Goal: Task Accomplishment & Management: Manage account settings

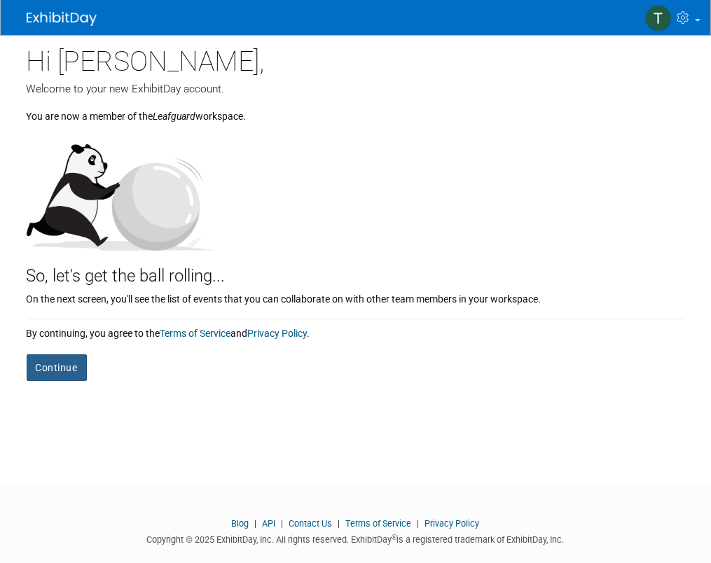
click at [61, 366] on button "Continue" at bounding box center [57, 367] width 60 height 27
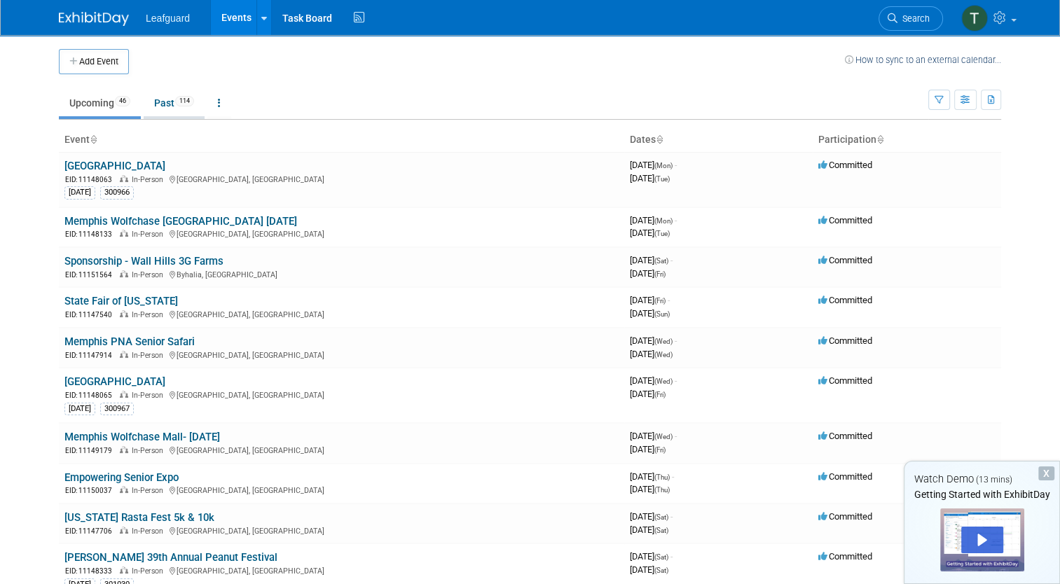
click at [160, 104] on link "Past 114" at bounding box center [174, 103] width 61 height 27
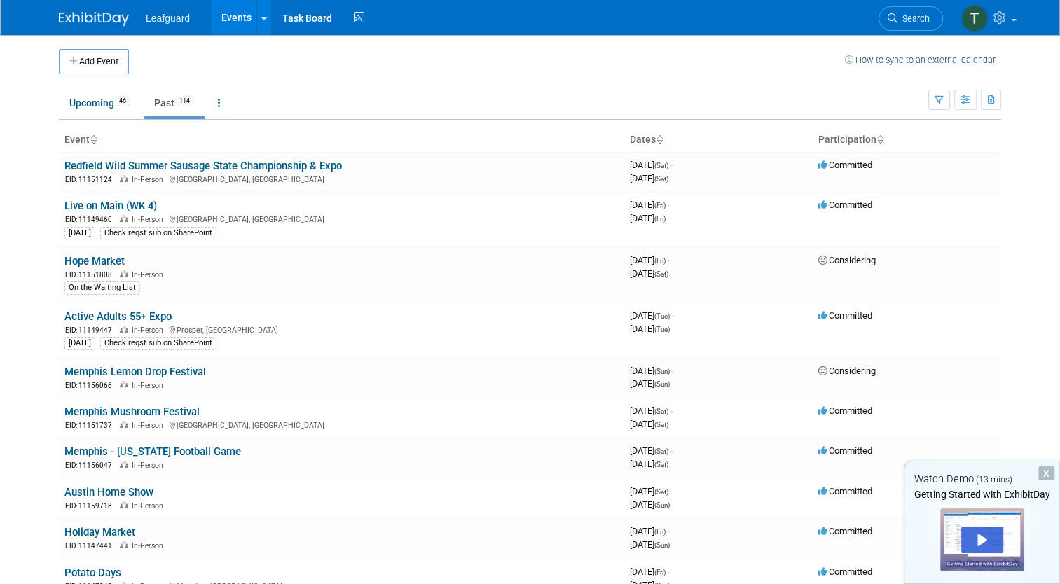
click at [92, 14] on img at bounding box center [94, 19] width 70 height 14
click at [978, 15] on img at bounding box center [974, 18] width 27 height 27
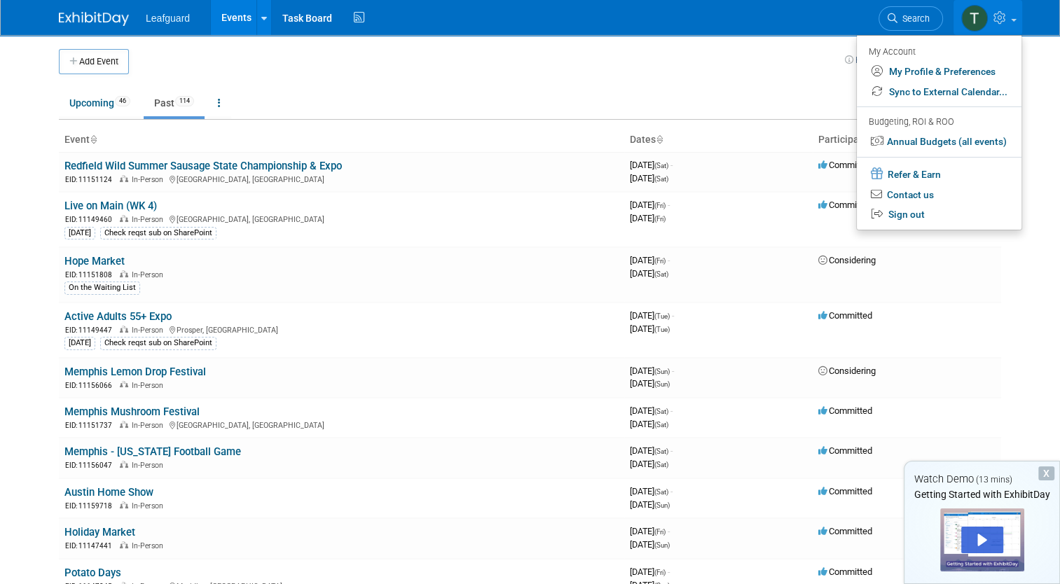
click at [893, 49] on div "My Account" at bounding box center [938, 51] width 139 height 17
click at [907, 69] on link "My Profile & Preferences" at bounding box center [939, 72] width 165 height 20
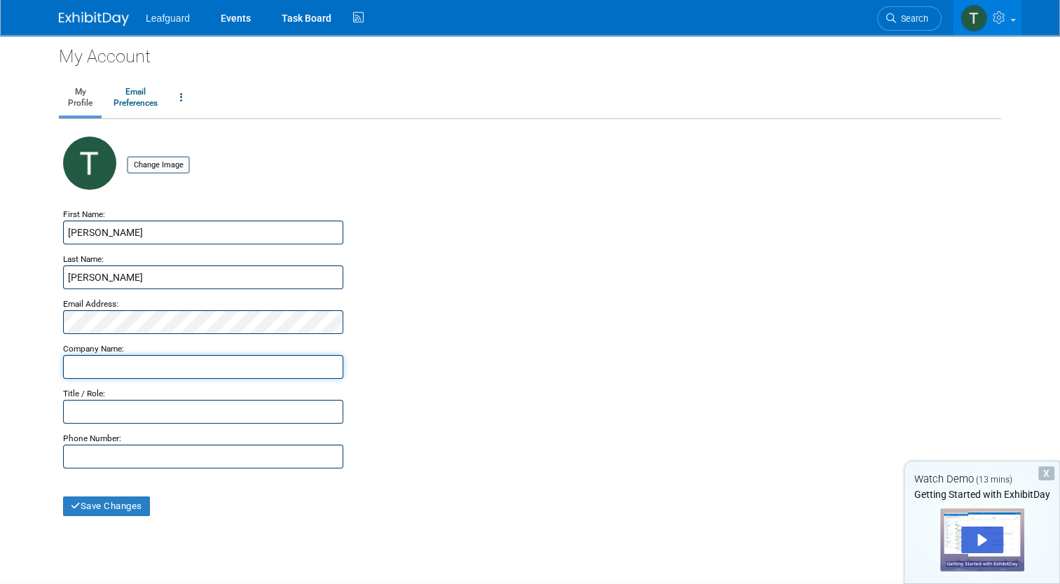
click at [154, 360] on input "text" at bounding box center [203, 367] width 280 height 24
type input "LeafGuard"
click at [86, 415] on input "text" at bounding box center [203, 412] width 280 height 24
type input "Senior Marketing Manager"
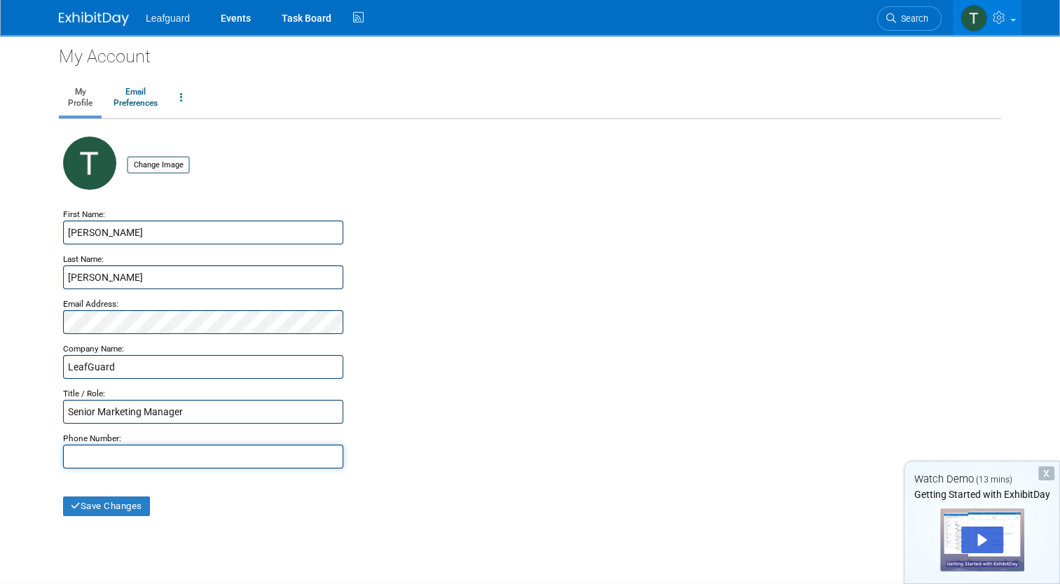
click at [270, 458] on input "text" at bounding box center [203, 457] width 280 height 24
type input "[PHONE_NUMBER]"
click at [132, 508] on button "Save Changes" at bounding box center [106, 507] width 87 height 20
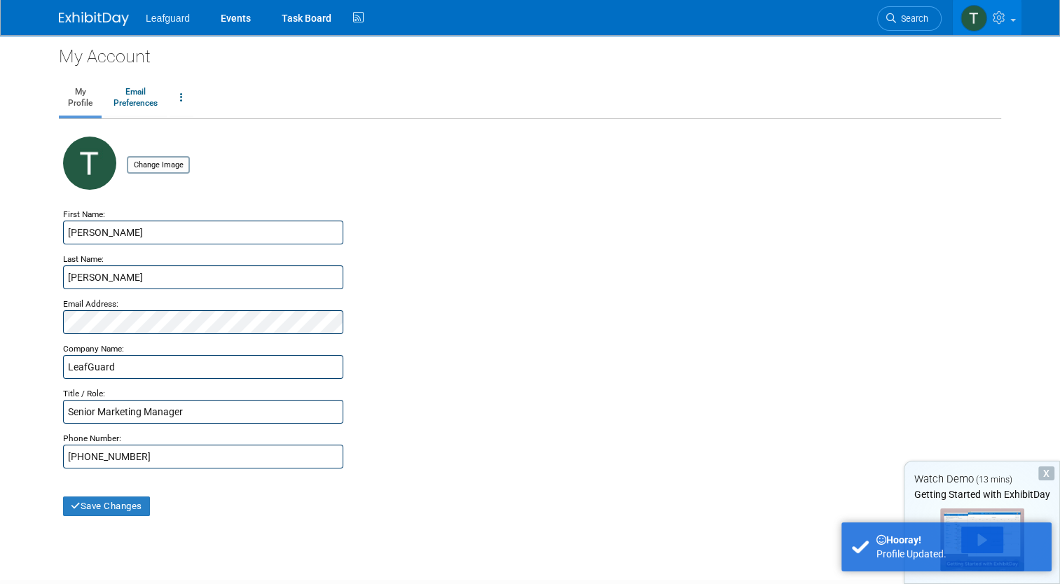
click at [978, 502] on td at bounding box center [981, 539] width 155 height 74
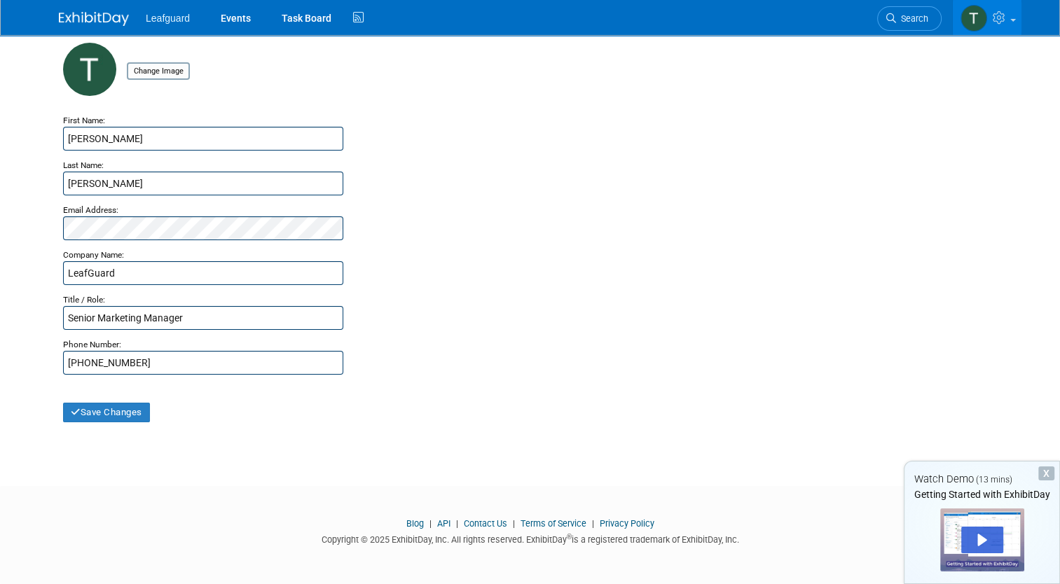
click at [76, 11] on link at bounding box center [102, 11] width 87 height 11
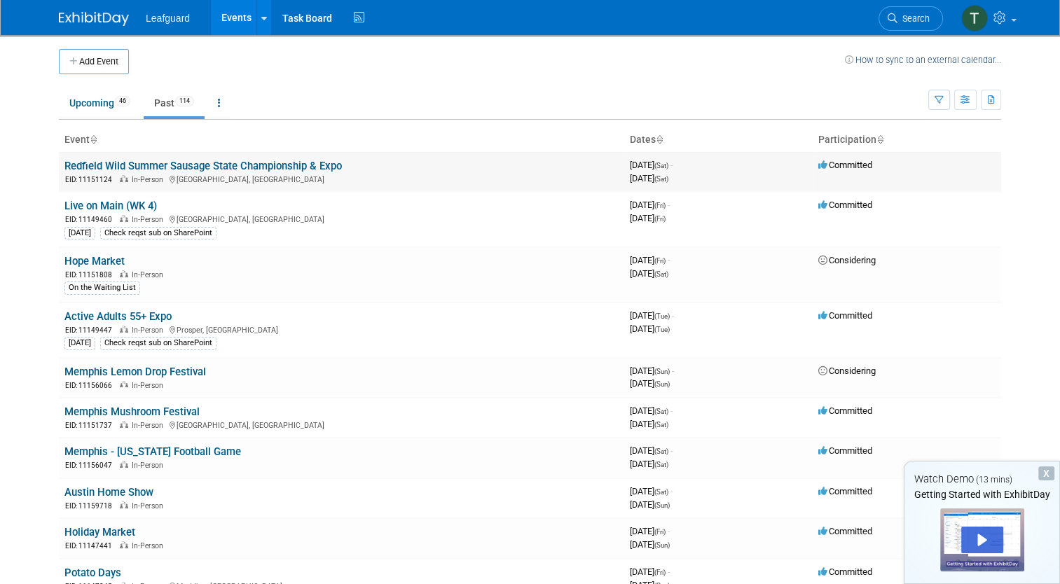
click at [151, 167] on link "Redfield Wild Summer Sausage State Championship & Expo" at bounding box center [202, 166] width 277 height 13
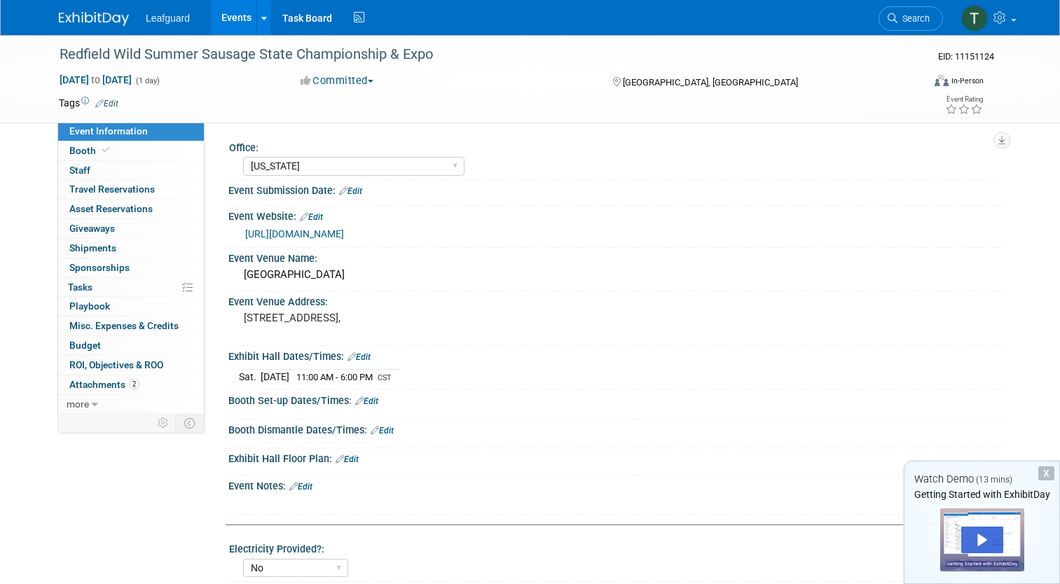
select select "Arkansas"
select select "No"
select select "Credit Card"
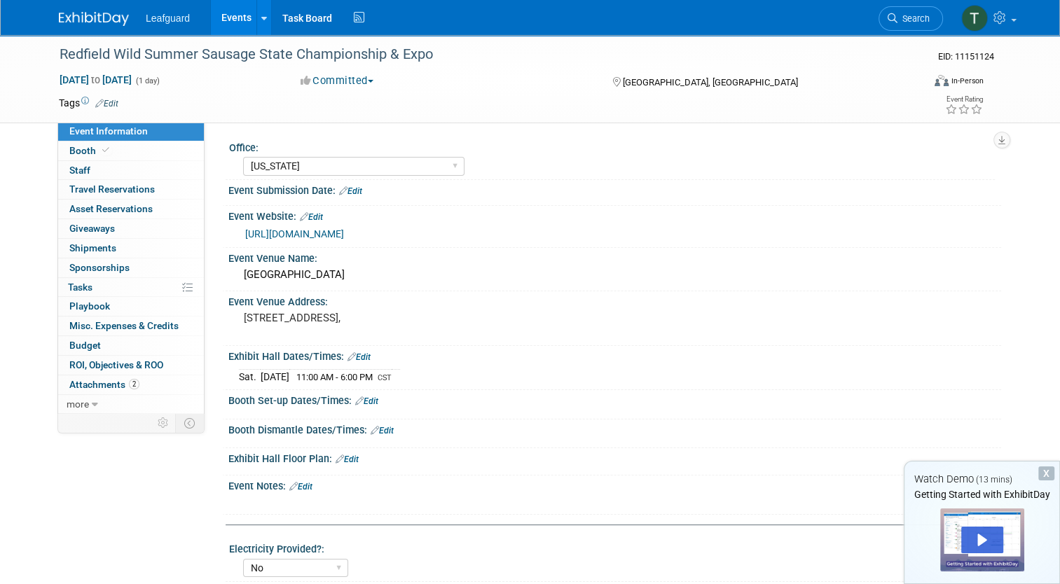
click at [160, 15] on span "Leafguard" at bounding box center [168, 18] width 44 height 11
click at [212, 13] on link "Events" at bounding box center [236, 17] width 51 height 35
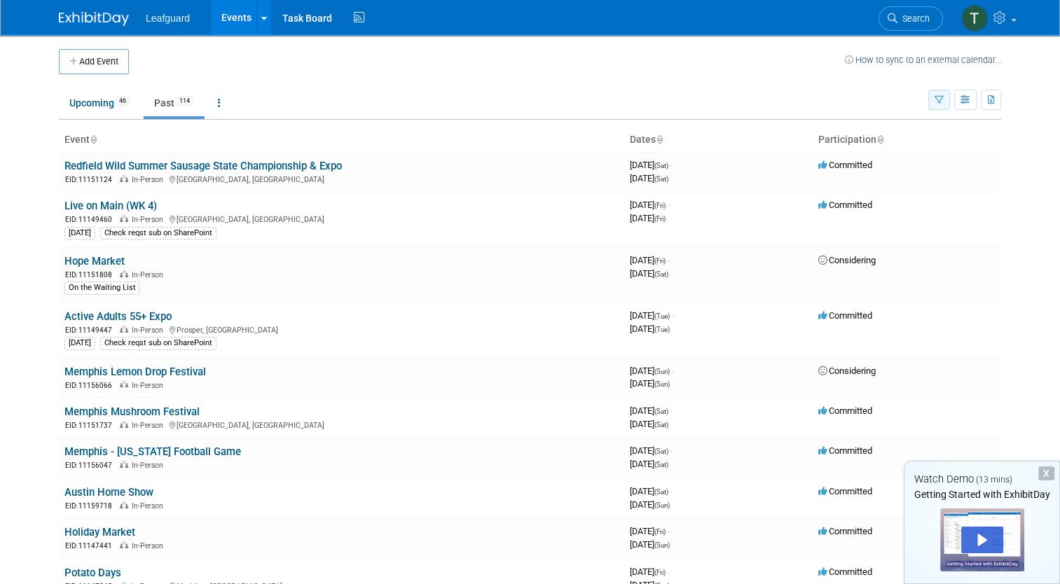
click at [944, 102] on icon "button" at bounding box center [938, 100] width 9 height 9
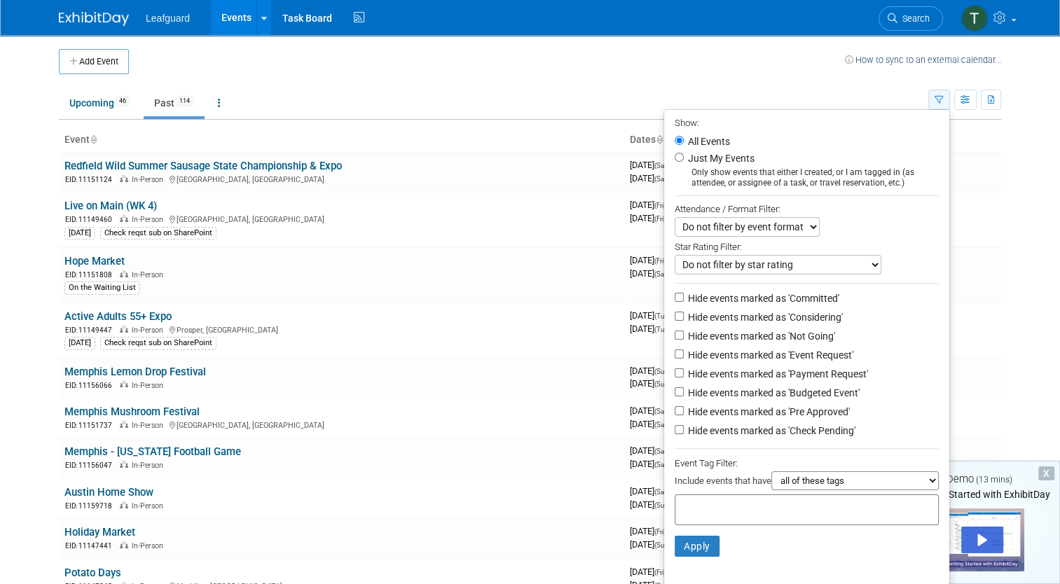
click at [944, 103] on icon "button" at bounding box center [938, 100] width 9 height 9
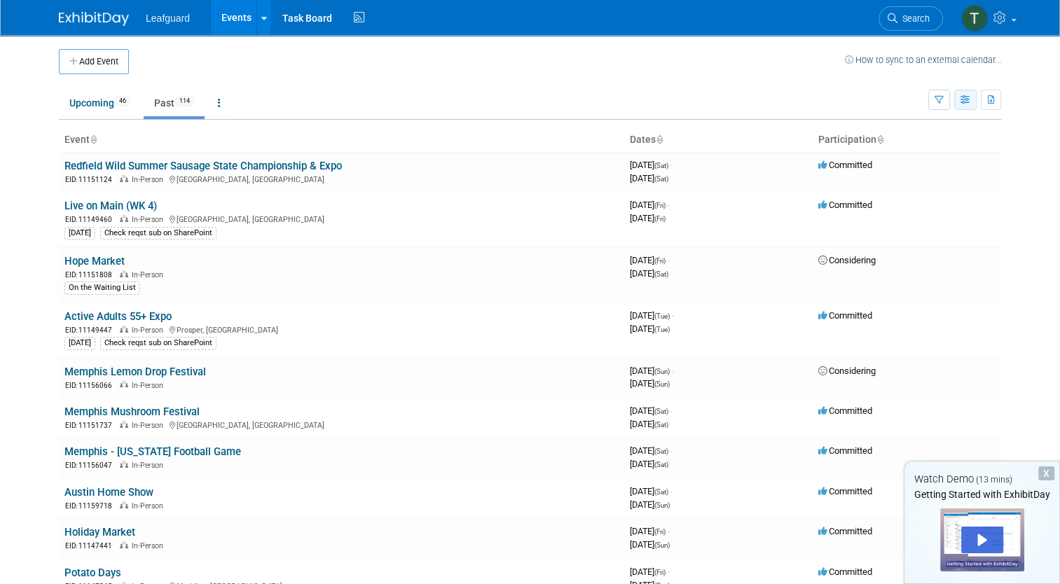
click at [971, 98] on icon "button" at bounding box center [965, 100] width 11 height 9
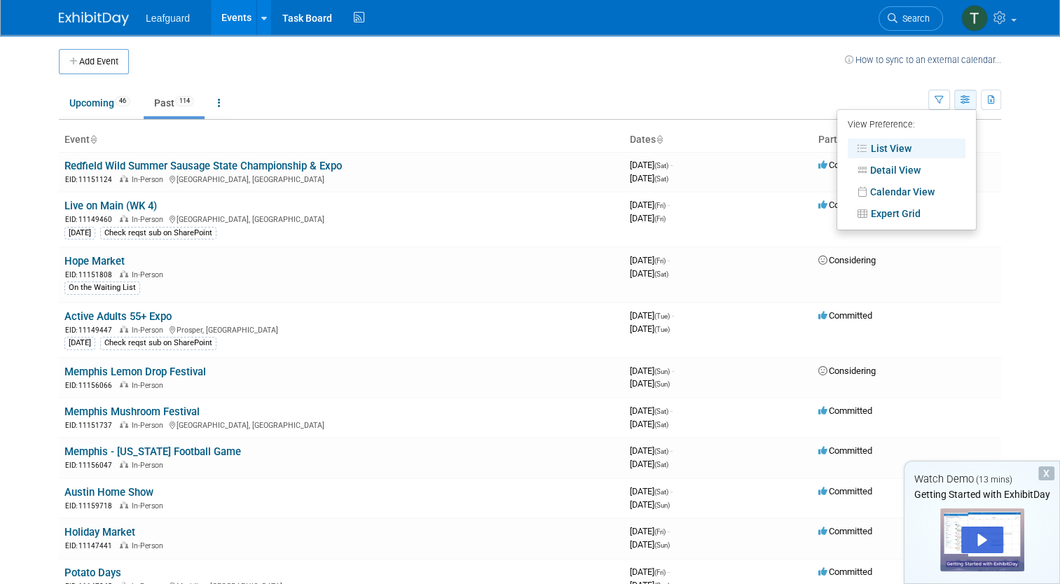
click at [971, 98] on icon "button" at bounding box center [965, 100] width 11 height 9
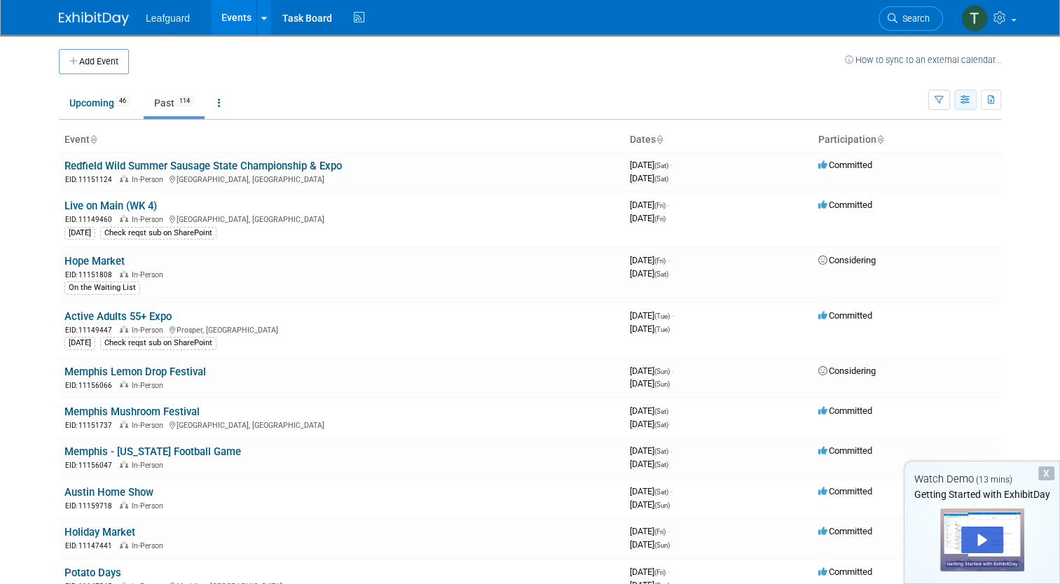
click at [971, 98] on icon "button" at bounding box center [965, 100] width 11 height 9
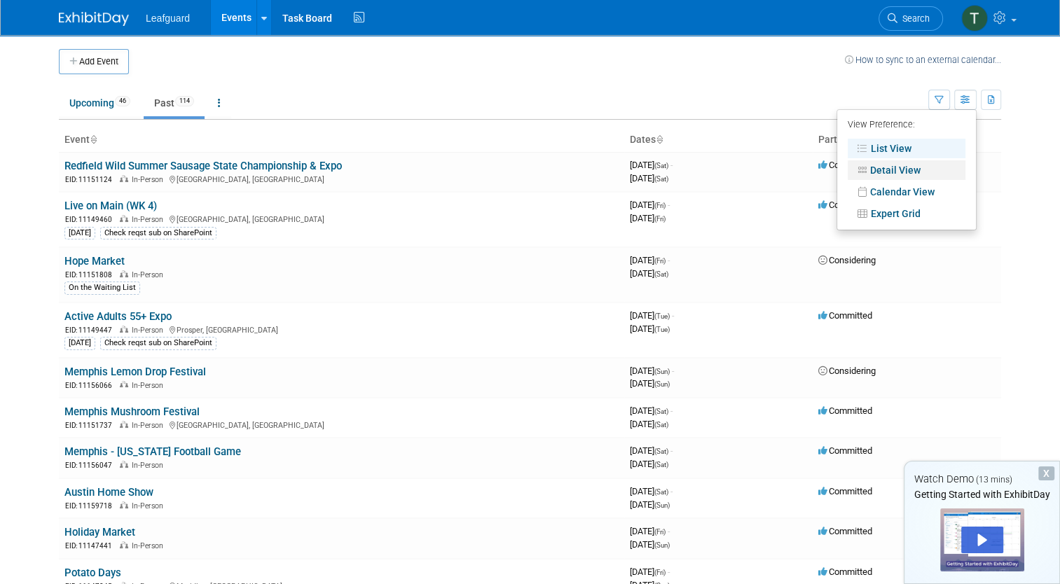
click at [936, 168] on link "Detail View" at bounding box center [907, 170] width 118 height 20
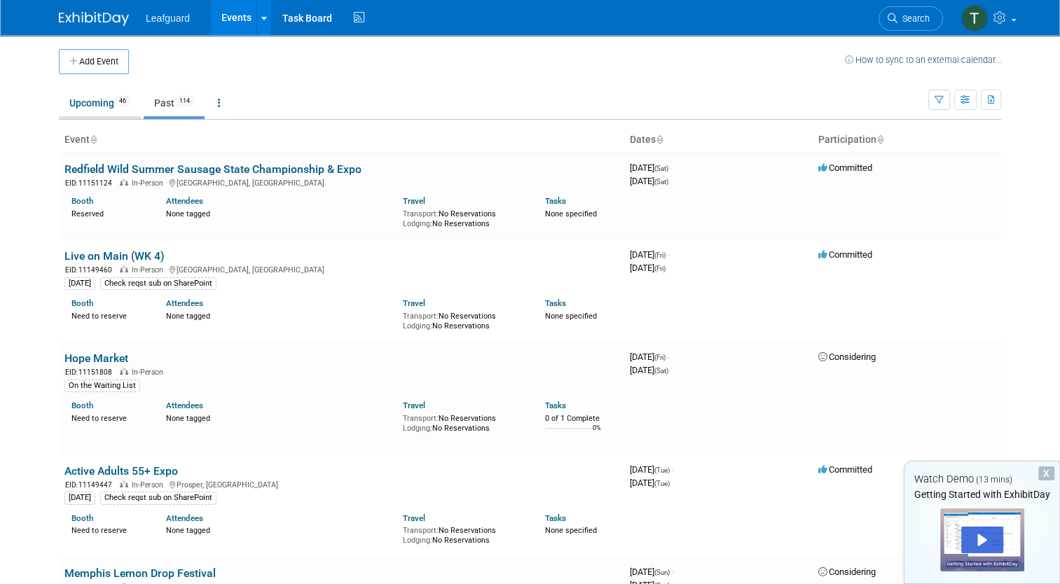
click at [102, 101] on link "Upcoming 46" at bounding box center [100, 103] width 82 height 27
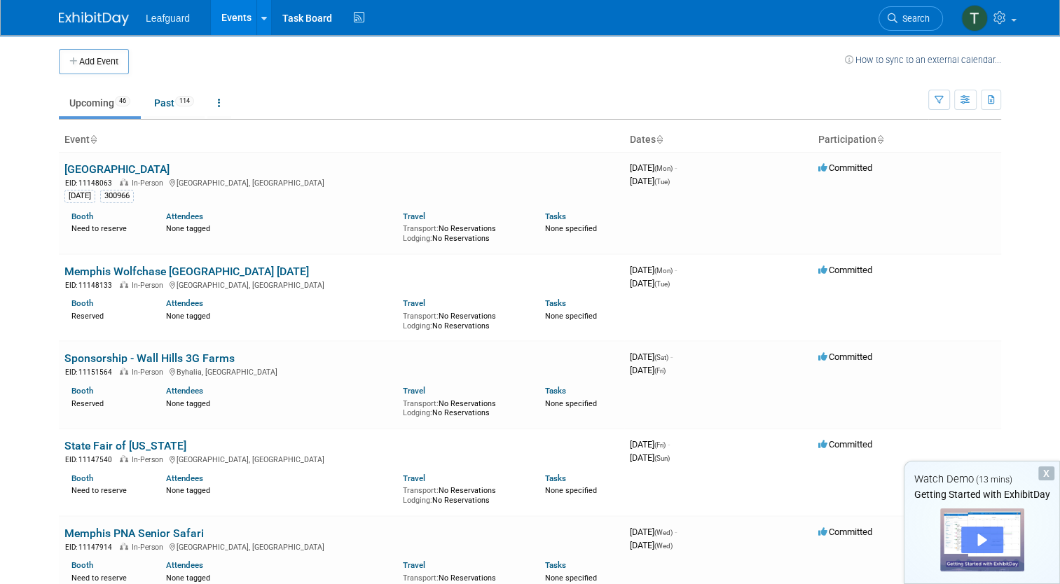
click at [986, 539] on div "Play" at bounding box center [982, 540] width 42 height 27
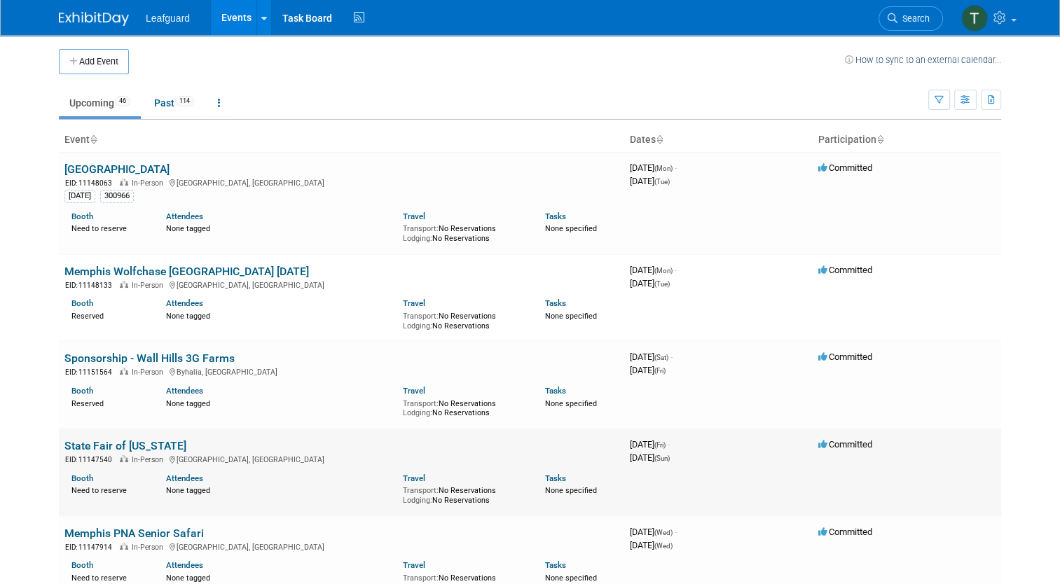
drag, startPoint x: 104, startPoint y: 9, endPoint x: 336, endPoint y: 479, distance: 524.1
click at [336, 479] on div "Attendees" at bounding box center [274, 476] width 216 height 15
click at [908, 22] on span "Search" at bounding box center [913, 18] width 32 height 11
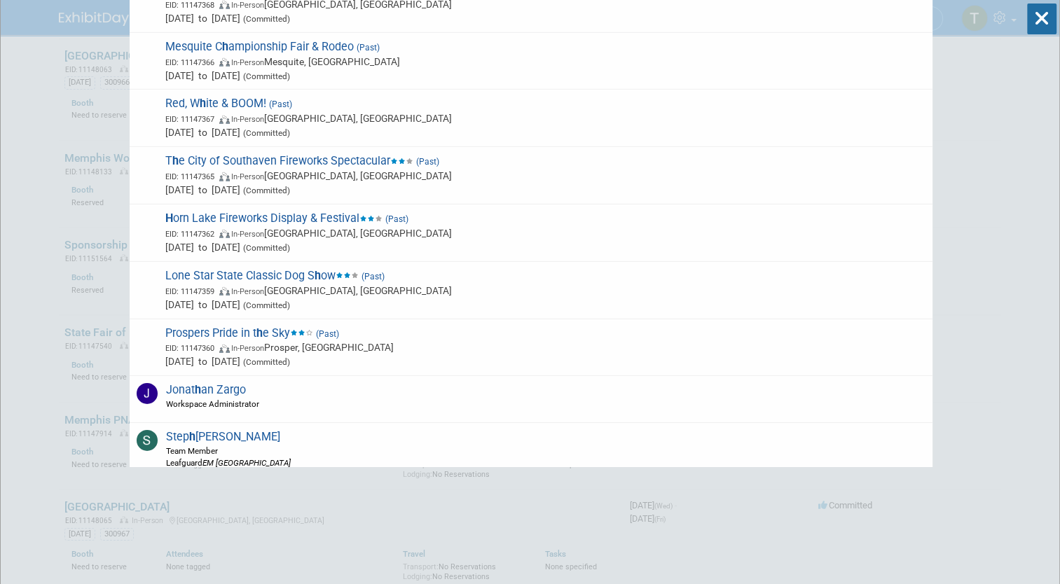
scroll to position [120, 0]
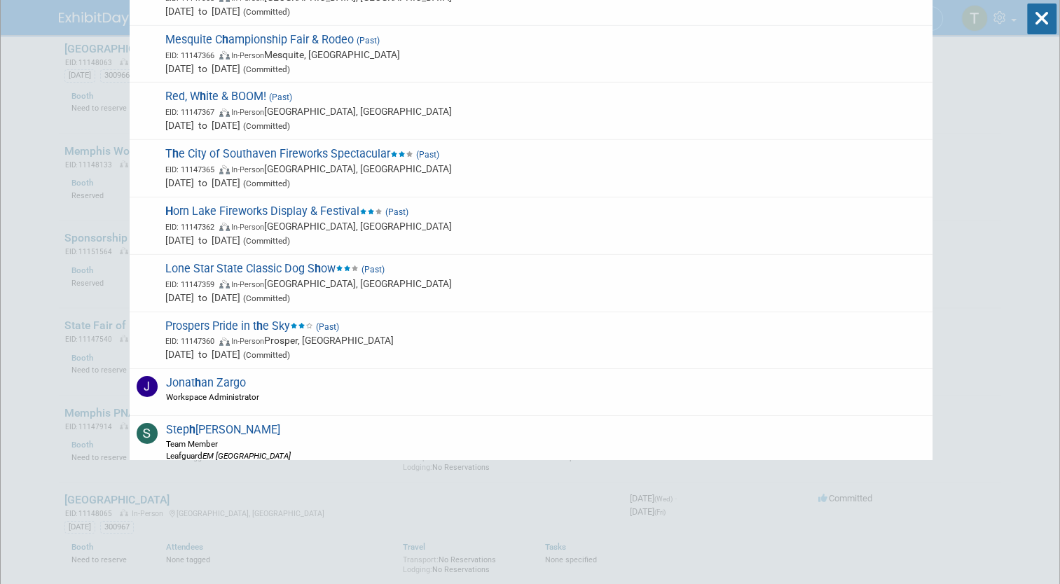
type input "h"
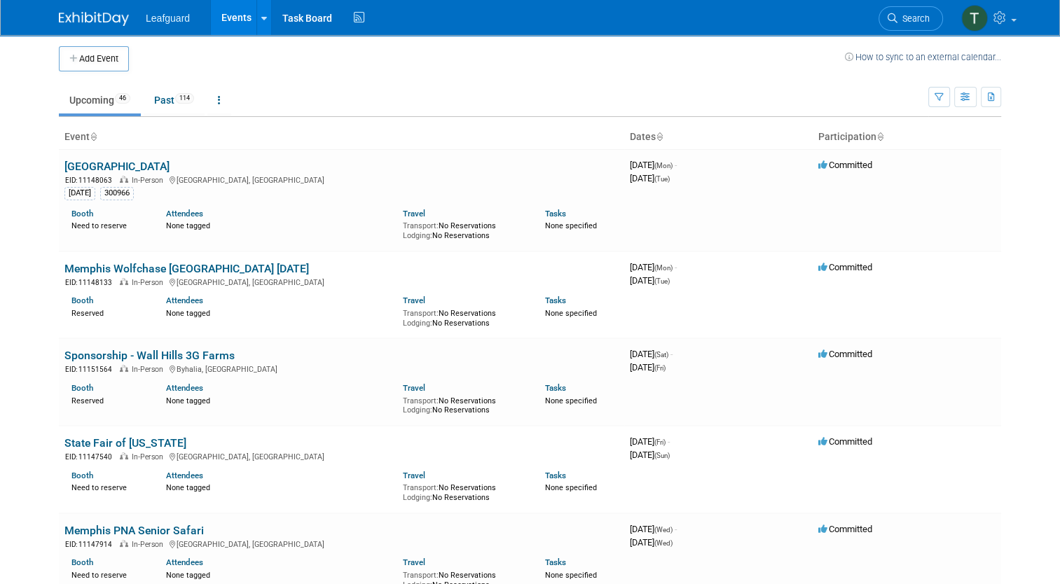
scroll to position [0, 0]
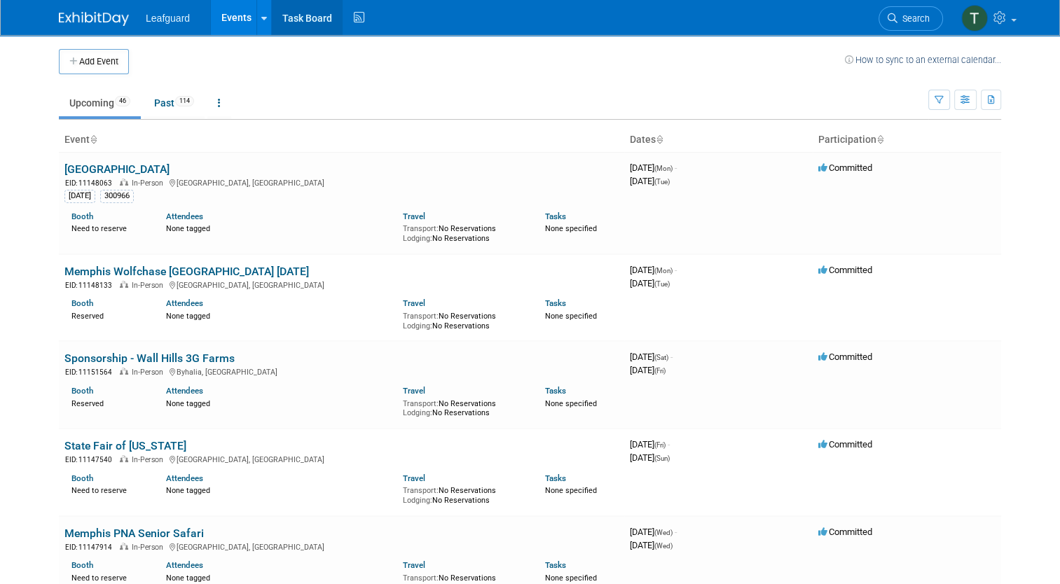
click at [289, 15] on link "Task Board" at bounding box center [307, 17] width 71 height 35
